Goal: Go to known website: Access a specific website the user already knows

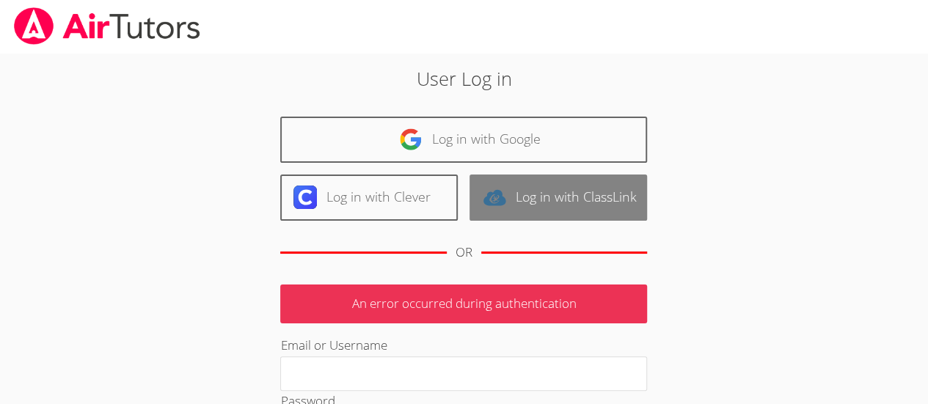
click at [569, 185] on link "Log in with ClassLink" at bounding box center [557, 198] width 177 height 46
